Goal: Task Accomplishment & Management: Use online tool/utility

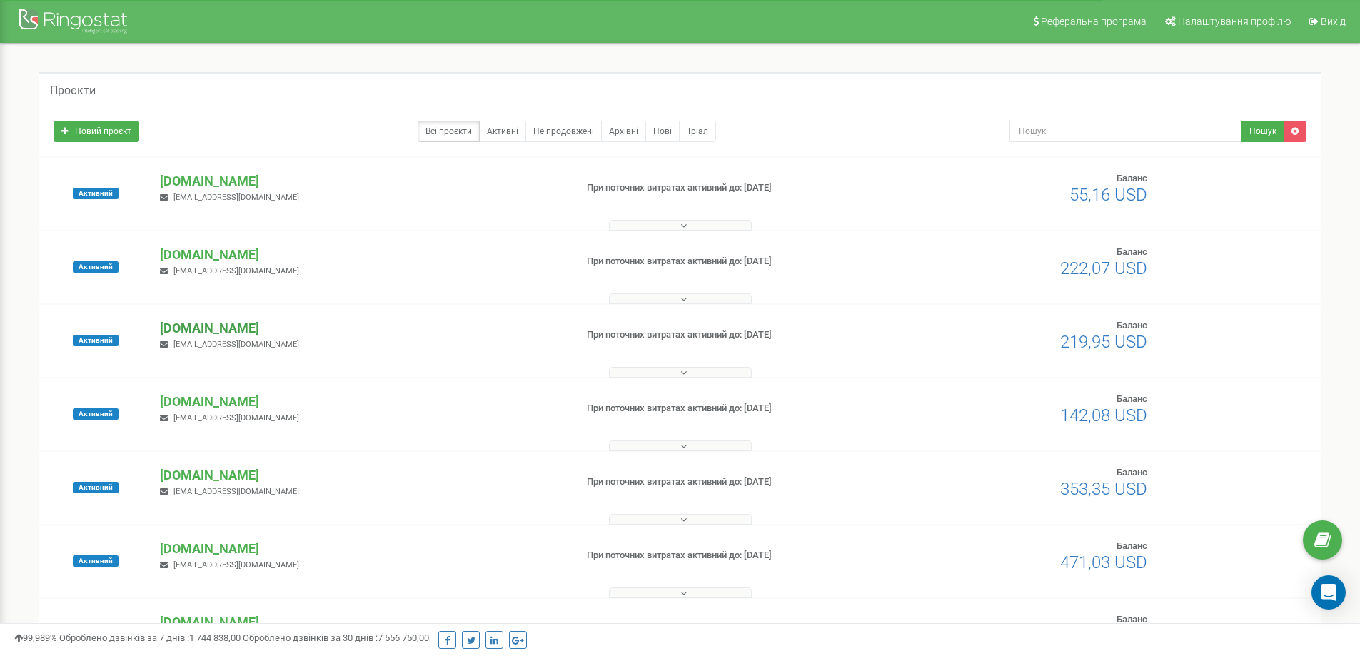
click at [300, 323] on p "[DOMAIN_NAME]" at bounding box center [361, 328] width 403 height 19
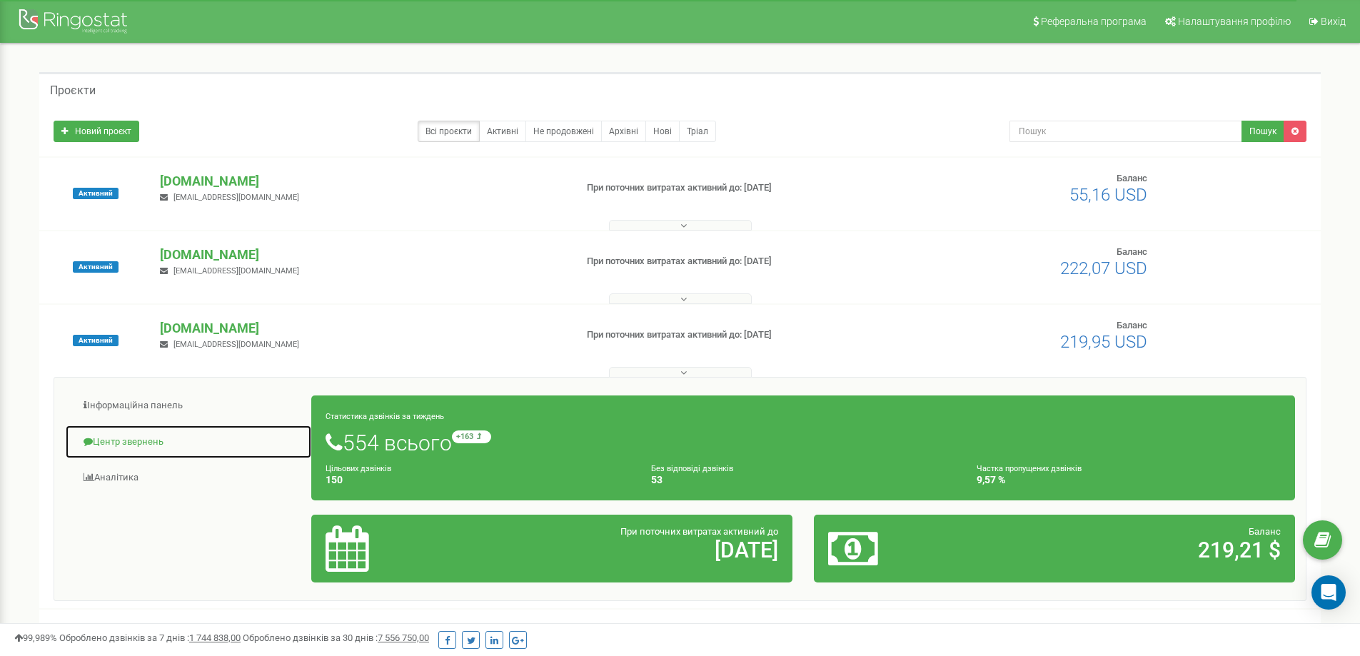
click at [171, 436] on link "Центр звернень" at bounding box center [188, 442] width 247 height 35
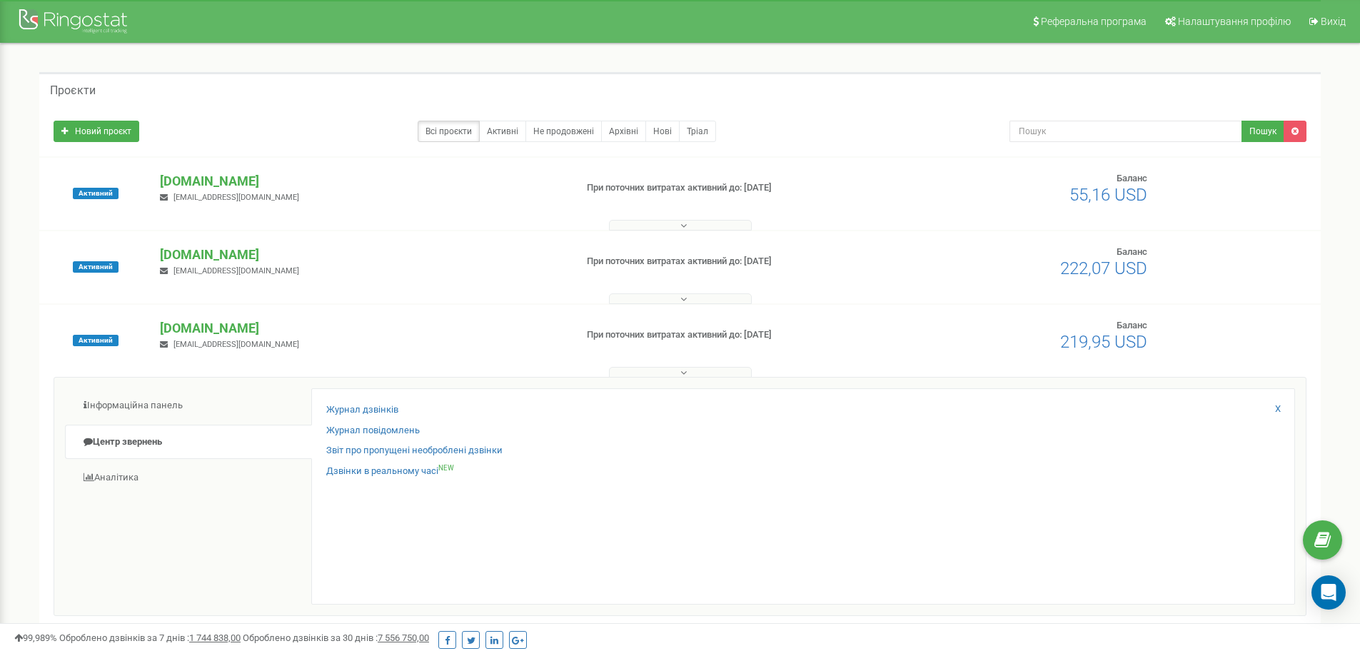
click at [364, 401] on div "Журнал дзвінків Журнал повідомлень Звіт про пропущені необроблені дзвінки Дзвін…" at bounding box center [803, 496] width 984 height 216
click at [364, 404] on link "Журнал дзвінків" at bounding box center [362, 410] width 72 height 14
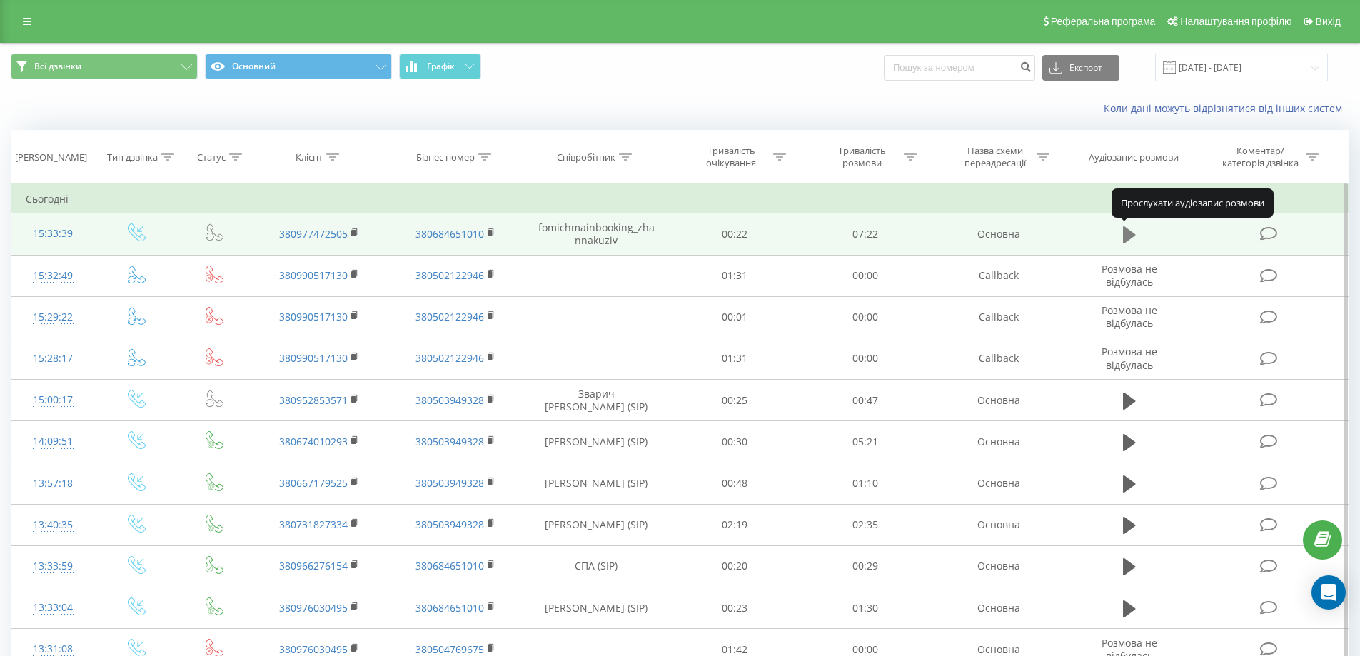
click at [1124, 233] on icon at bounding box center [1129, 234] width 13 height 17
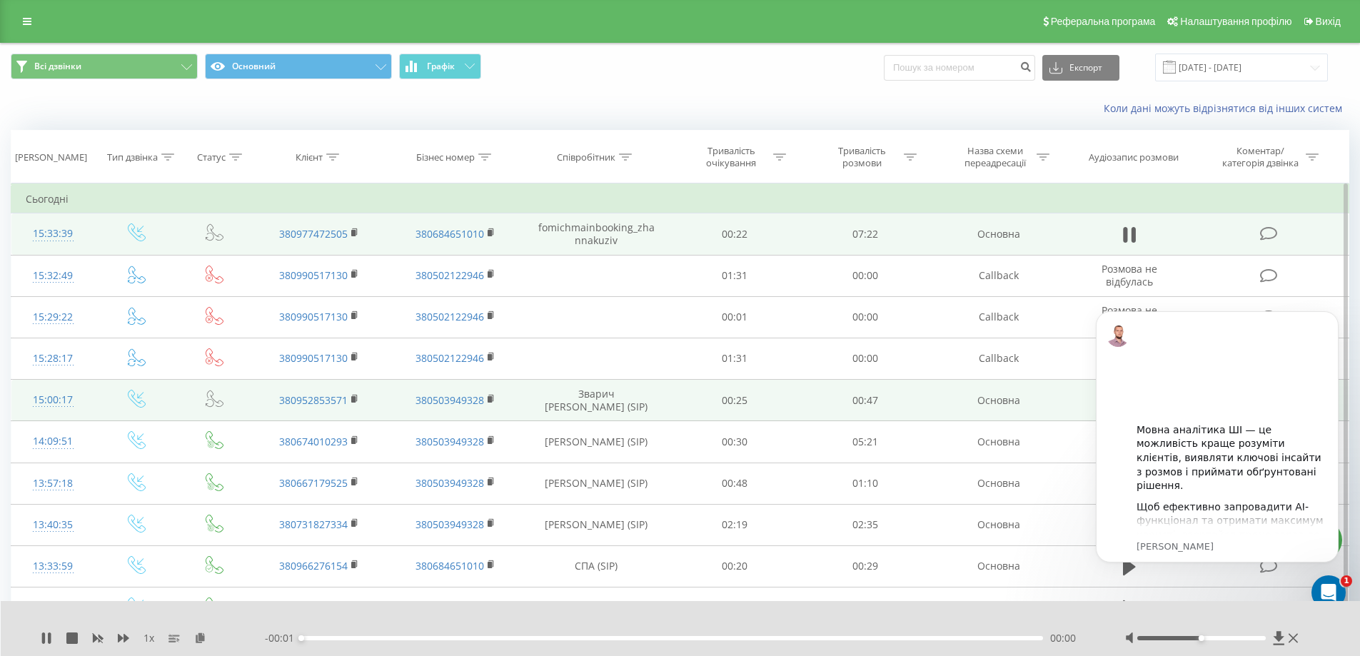
scroll to position [214, 0]
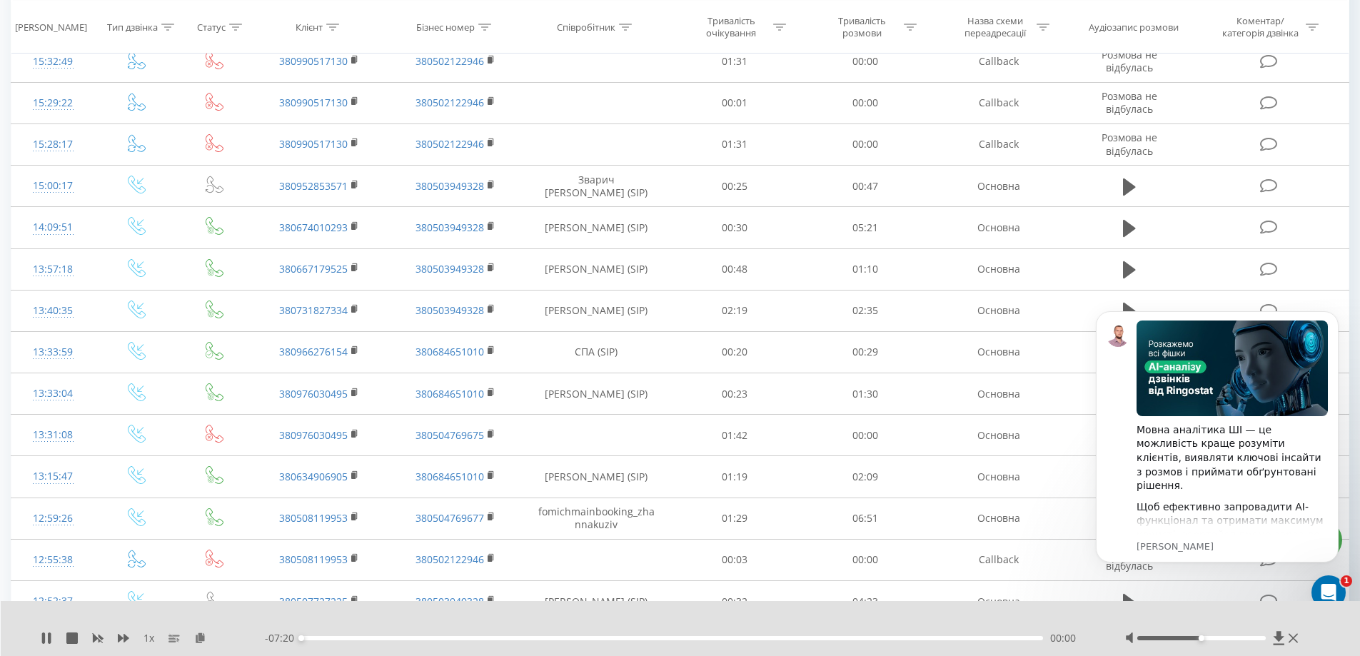
click at [117, 634] on div "1 x" at bounding box center [153, 638] width 224 height 14
click at [123, 634] on icon at bounding box center [123, 638] width 11 height 11
click at [123, 633] on icon at bounding box center [123, 638] width 11 height 11
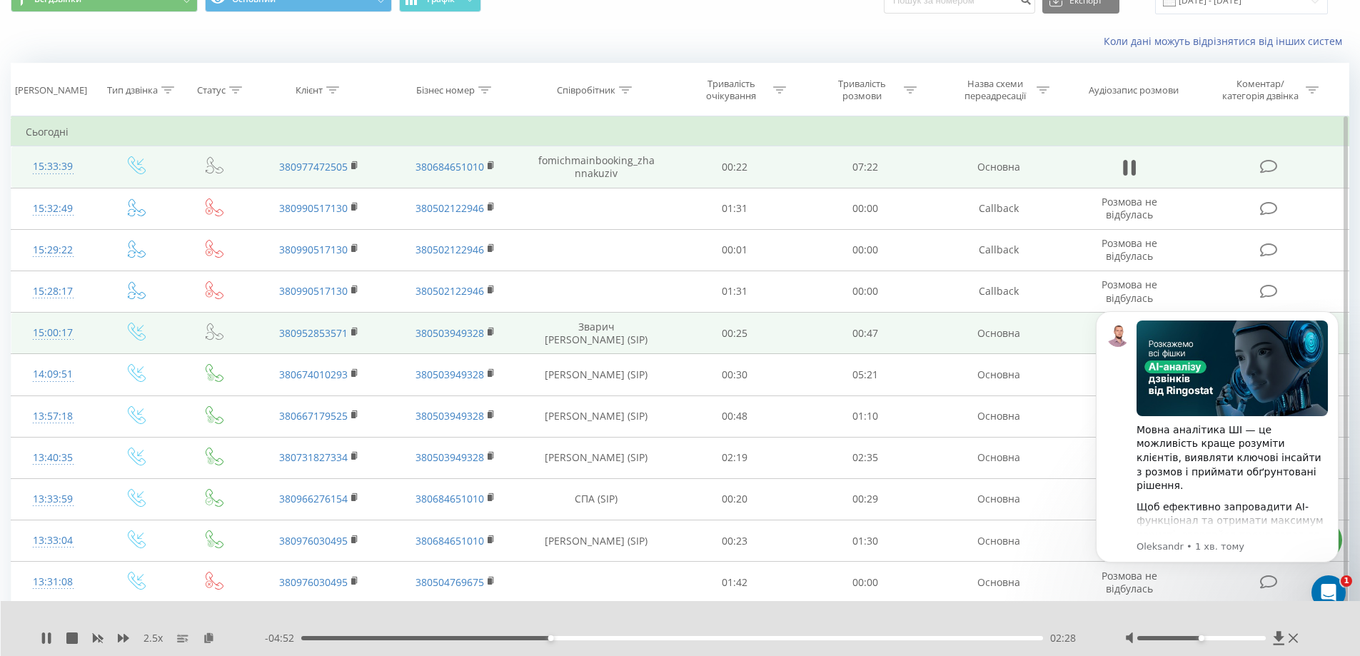
scroll to position [0, 0]
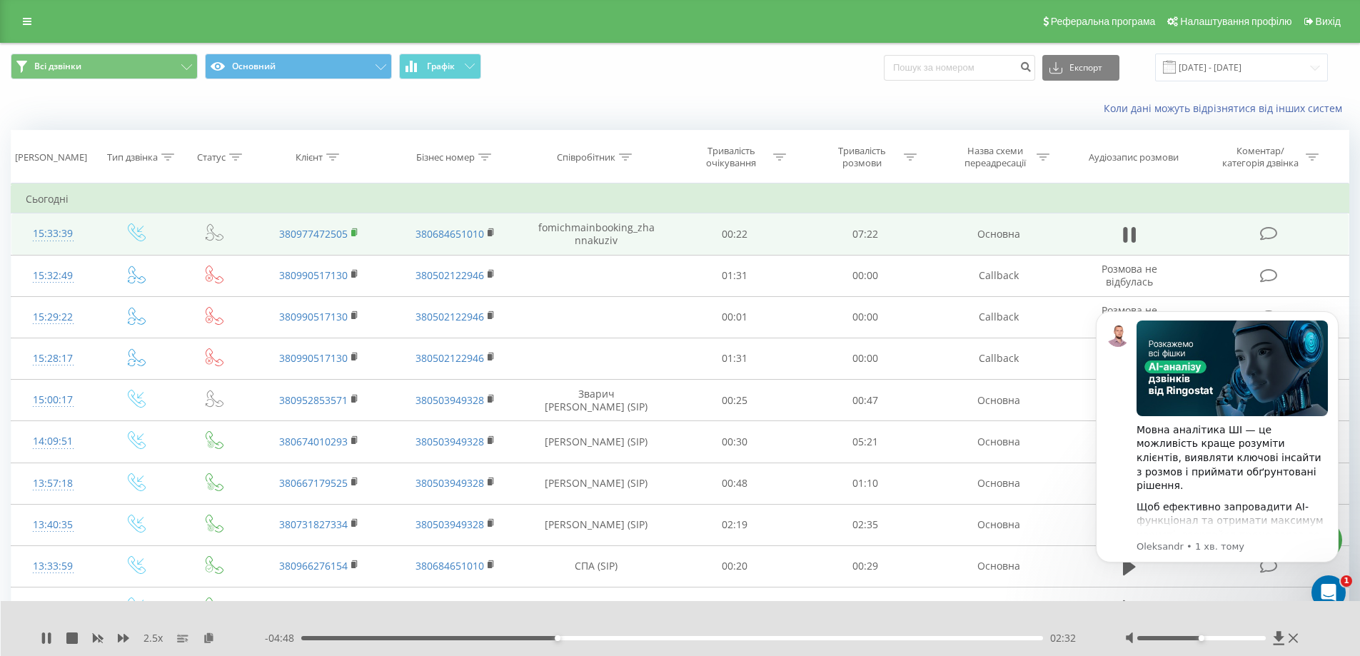
click at [356, 232] on icon at bounding box center [355, 233] width 8 height 10
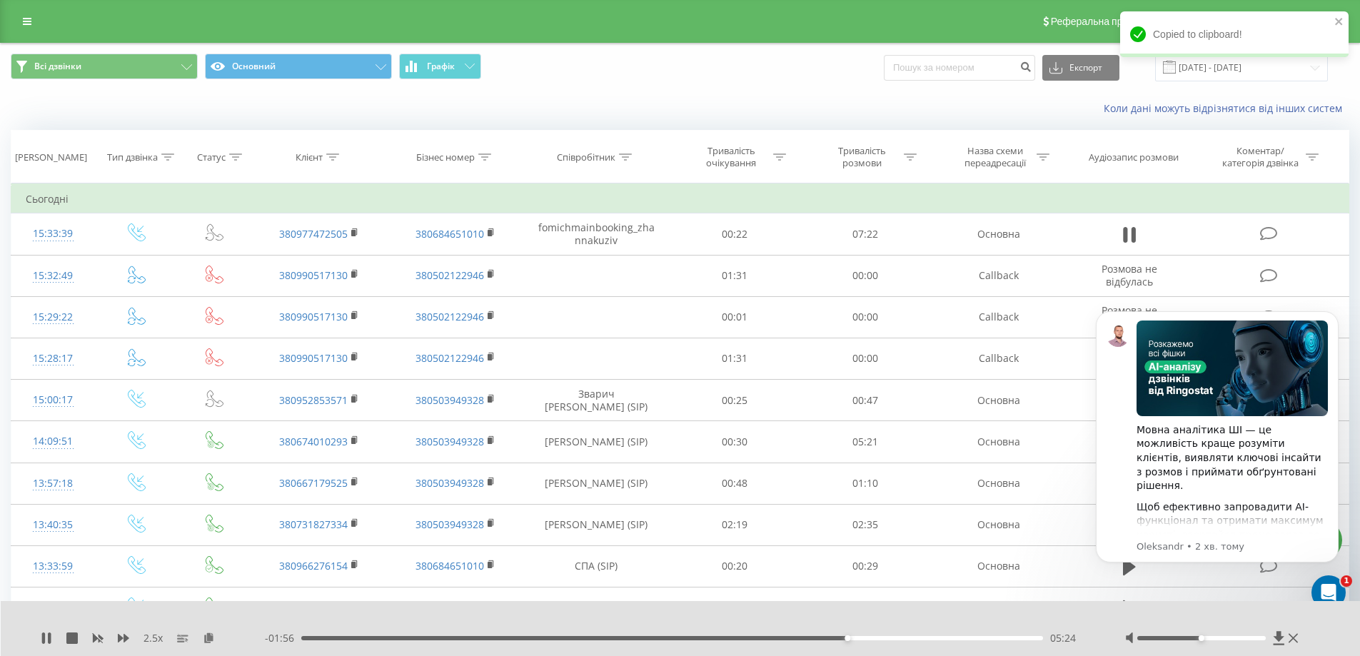
click at [44, 631] on div "2.5 x" at bounding box center [153, 638] width 224 height 14
click at [46, 636] on icon at bounding box center [46, 638] width 11 height 11
